Goal: Transaction & Acquisition: Purchase product/service

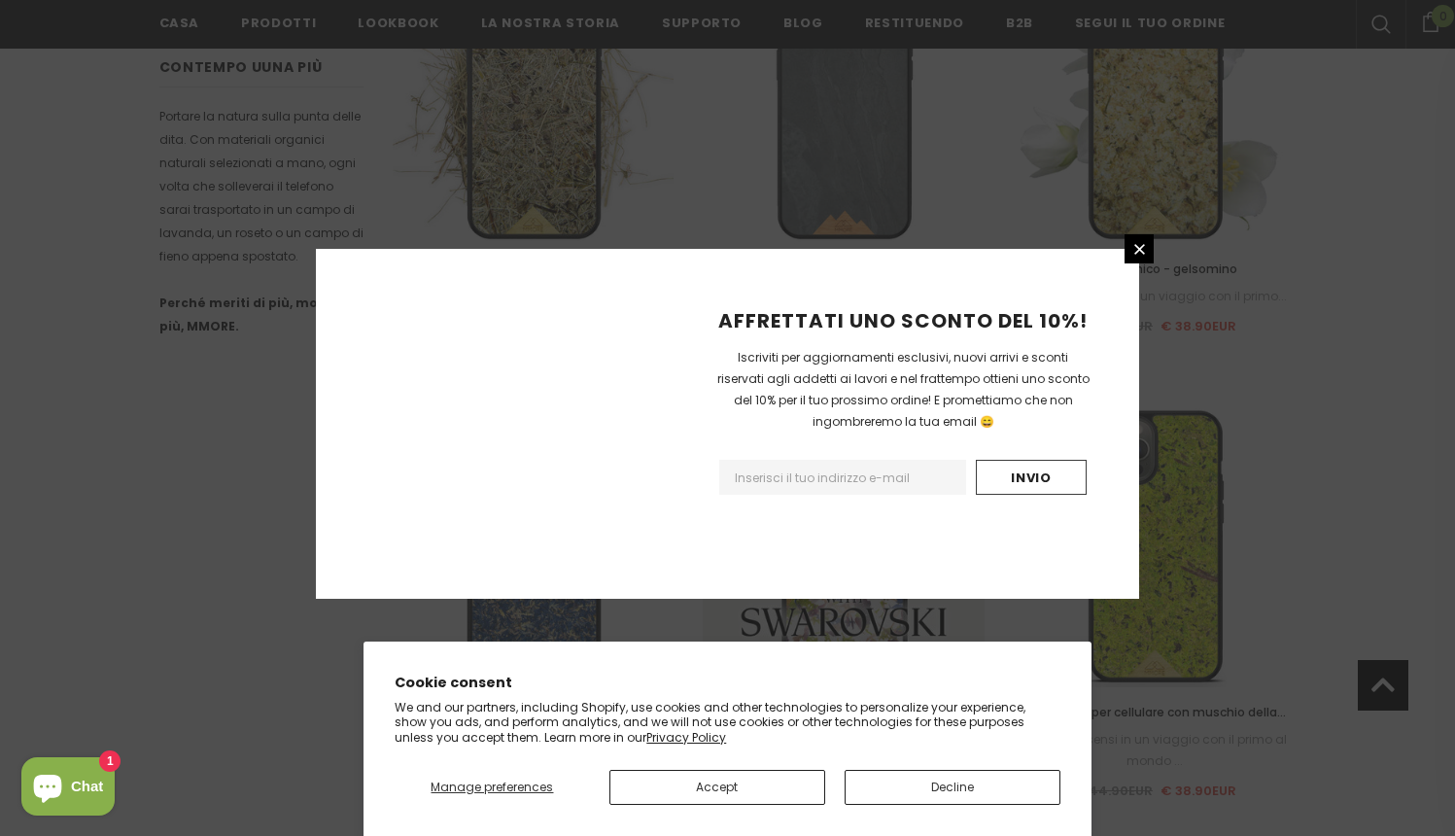
scroll to position [2194, 0]
